Goal: Complete application form

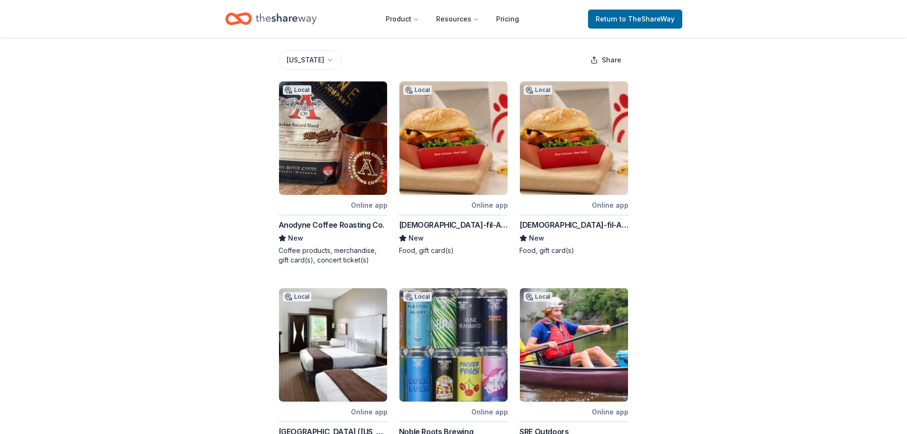
scroll to position [107, 0]
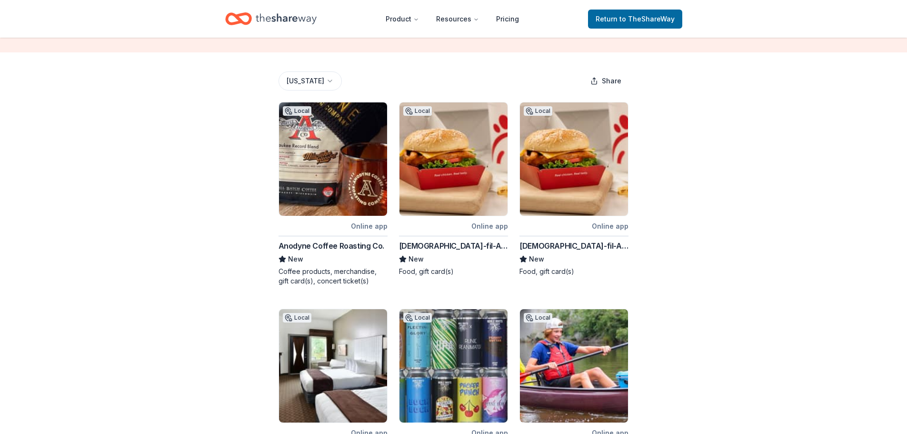
click at [350, 246] on div "Anodyne Coffee Roasting Co." at bounding box center [331, 245] width 106 height 11
click at [451, 245] on div "Chick-fil-A (Madison)" at bounding box center [453, 245] width 109 height 11
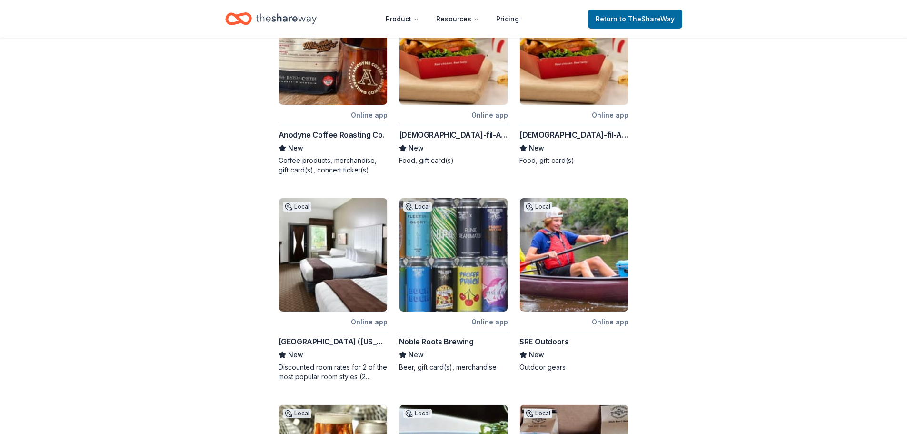
scroll to position [226, 0]
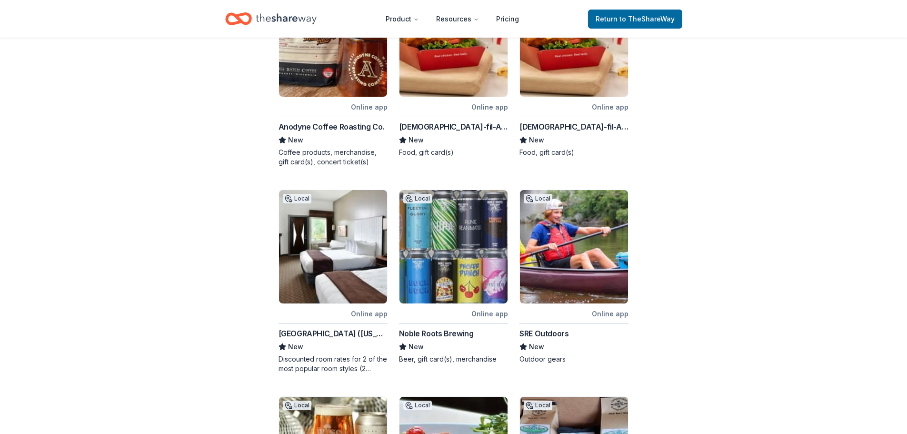
click at [436, 332] on div "Noble Roots Brewing" at bounding box center [436, 332] width 74 height 11
click at [541, 333] on div "SRE Outdoors" at bounding box center [543, 332] width 49 height 11
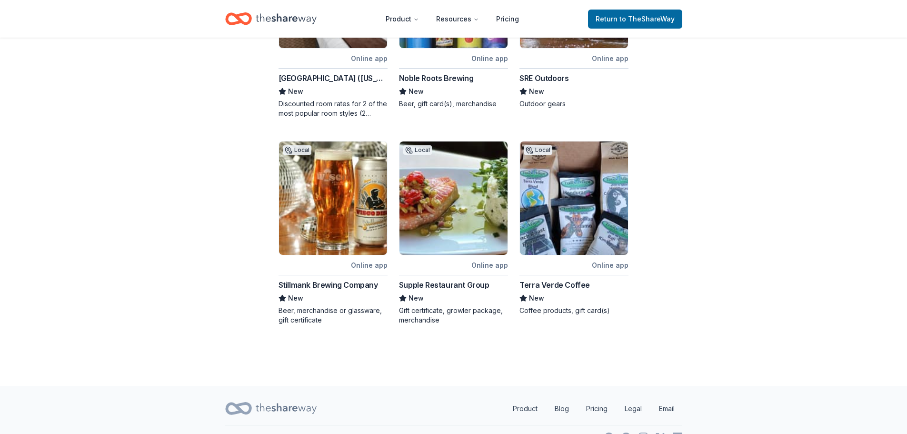
scroll to position [488, 0]
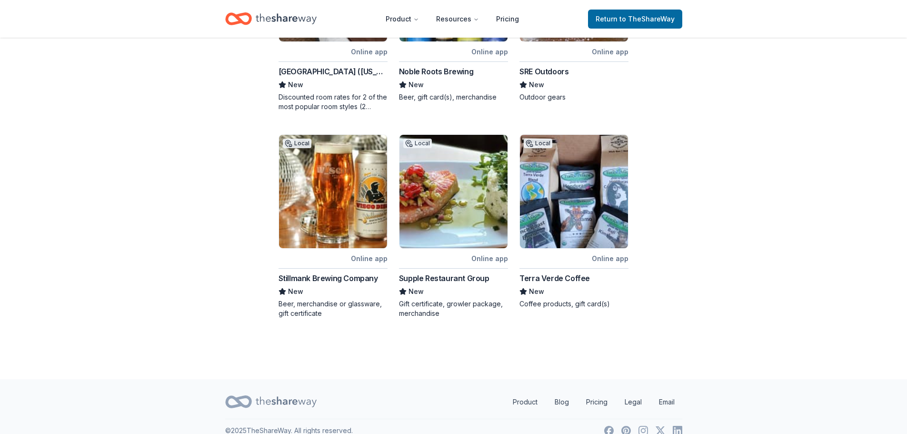
click at [332, 280] on div "Stillmank Brewing Company" at bounding box center [327, 277] width 99 height 11
click at [463, 278] on div "Supple Restaurant Group" at bounding box center [444, 277] width 90 height 11
click at [561, 278] on div "Terra Verde Coffee" at bounding box center [554, 277] width 70 height 11
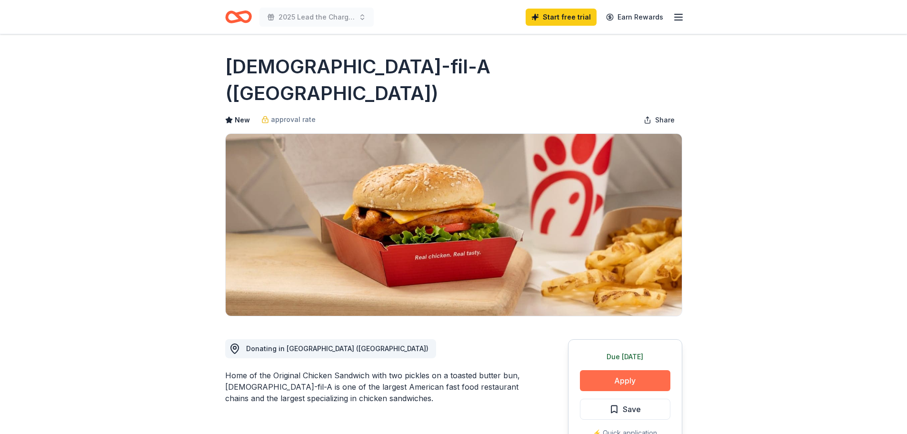
click at [627, 370] on button "Apply" at bounding box center [625, 380] width 90 height 21
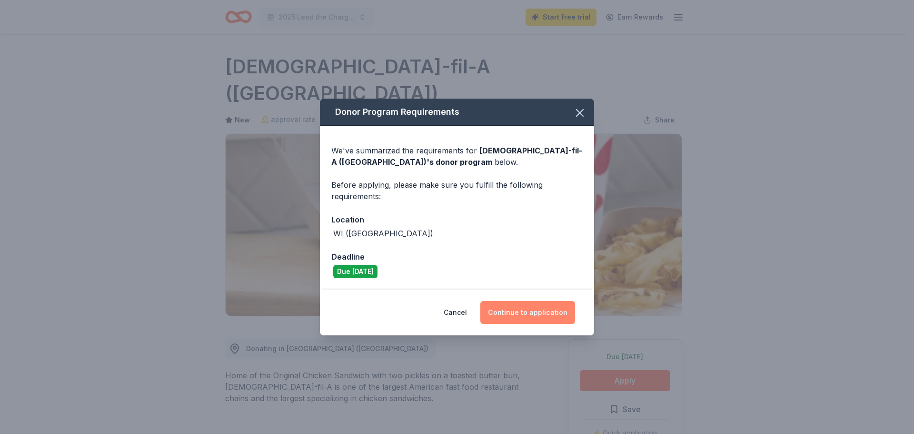
click at [533, 315] on button "Continue to application" at bounding box center [527, 312] width 95 height 23
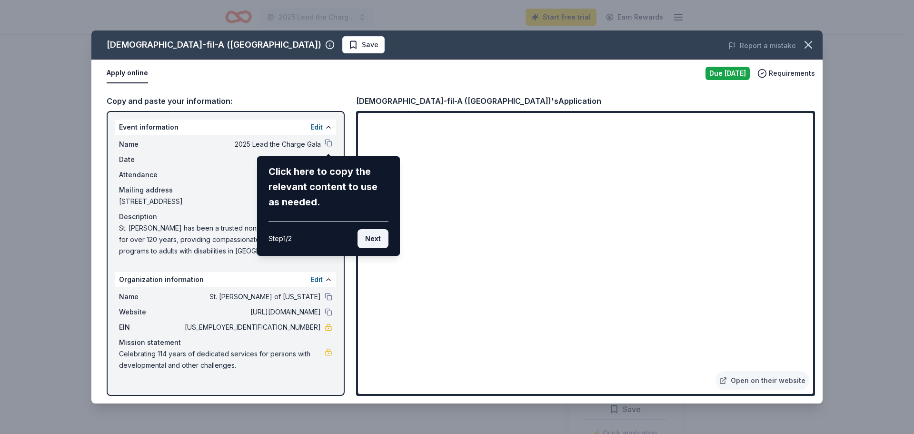
click at [373, 237] on button "Next" at bounding box center [372, 238] width 31 height 19
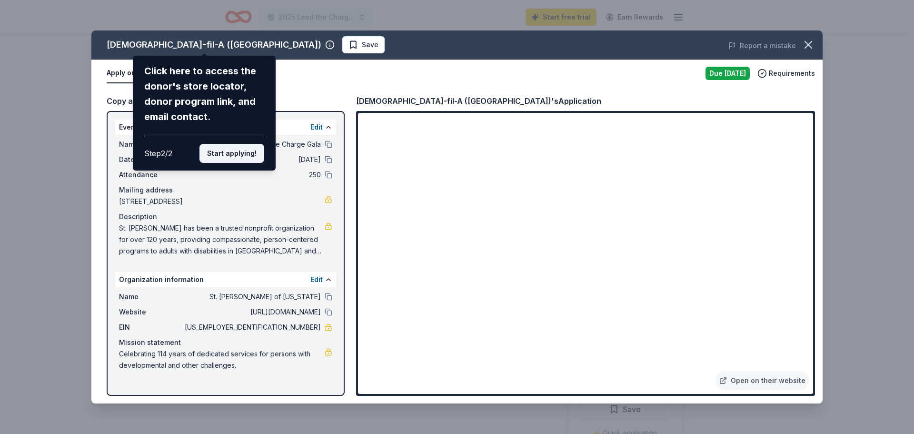
click at [229, 149] on button "Start applying!" at bounding box center [231, 153] width 65 height 19
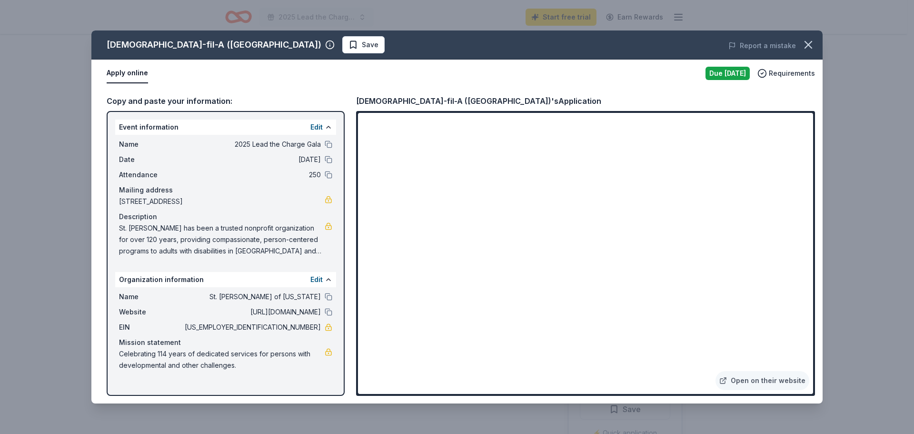
drag, startPoint x: 229, startPoint y: 365, endPoint x: 138, endPoint y: 351, distance: 92.9
click at [138, 351] on span "Celebrating 114 years of dedicated services for persons with developmental and …" at bounding box center [222, 359] width 206 height 23
click at [812, 49] on icon "button" at bounding box center [807, 44] width 13 height 13
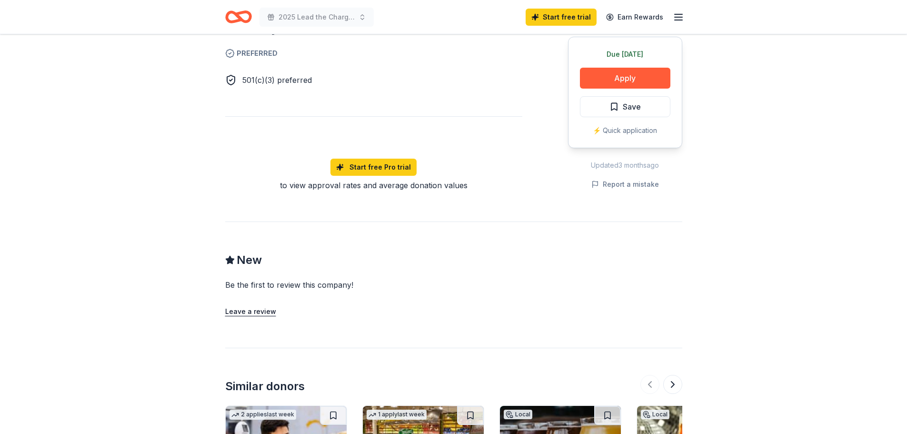
scroll to position [595, 0]
